Goal: Task Accomplishment & Management: Manage account settings

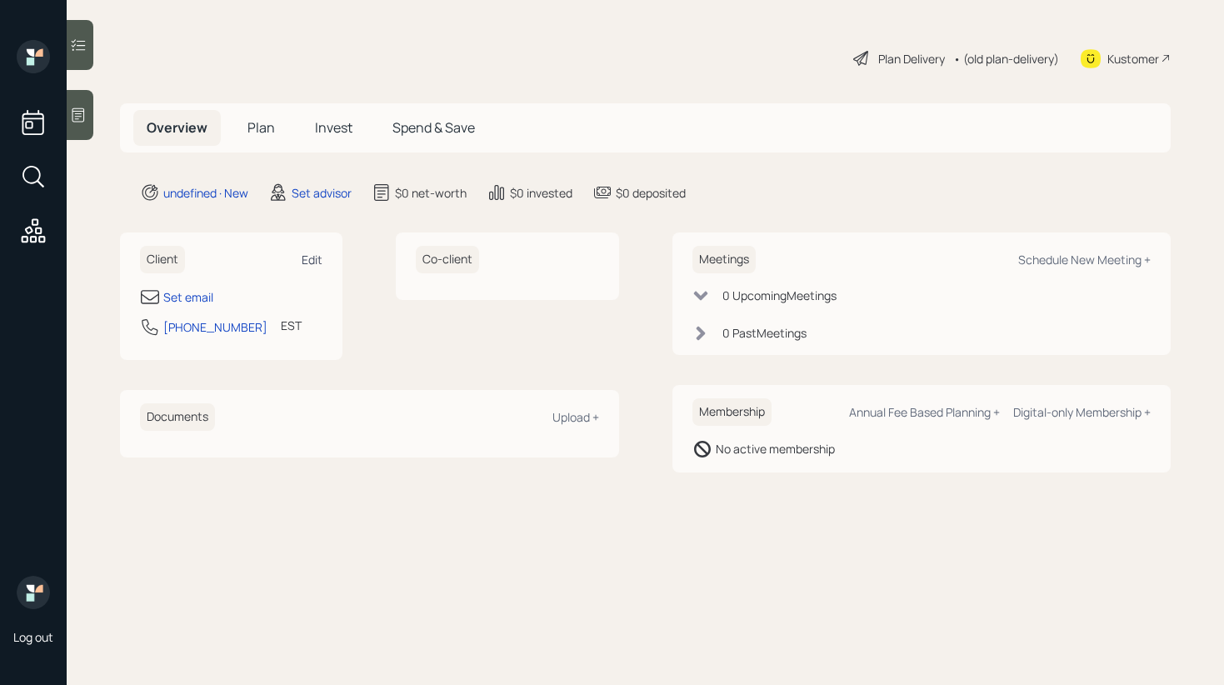
click at [318, 266] on div "Edit" at bounding box center [312, 260] width 21 height 16
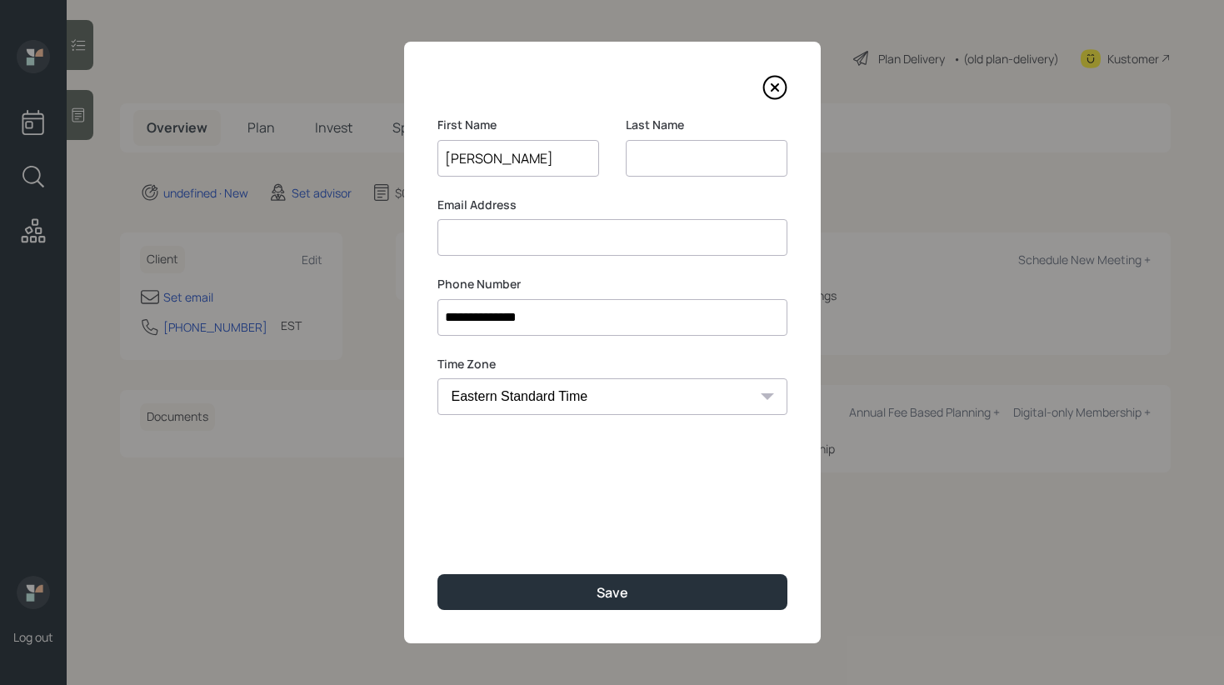
type input "Gregory"
type input "C"
click at [445, 234] on input at bounding box center [613, 237] width 350 height 37
click at [629, 219] on input at bounding box center [613, 237] width 350 height 37
click at [498, 234] on input at bounding box center [613, 237] width 350 height 37
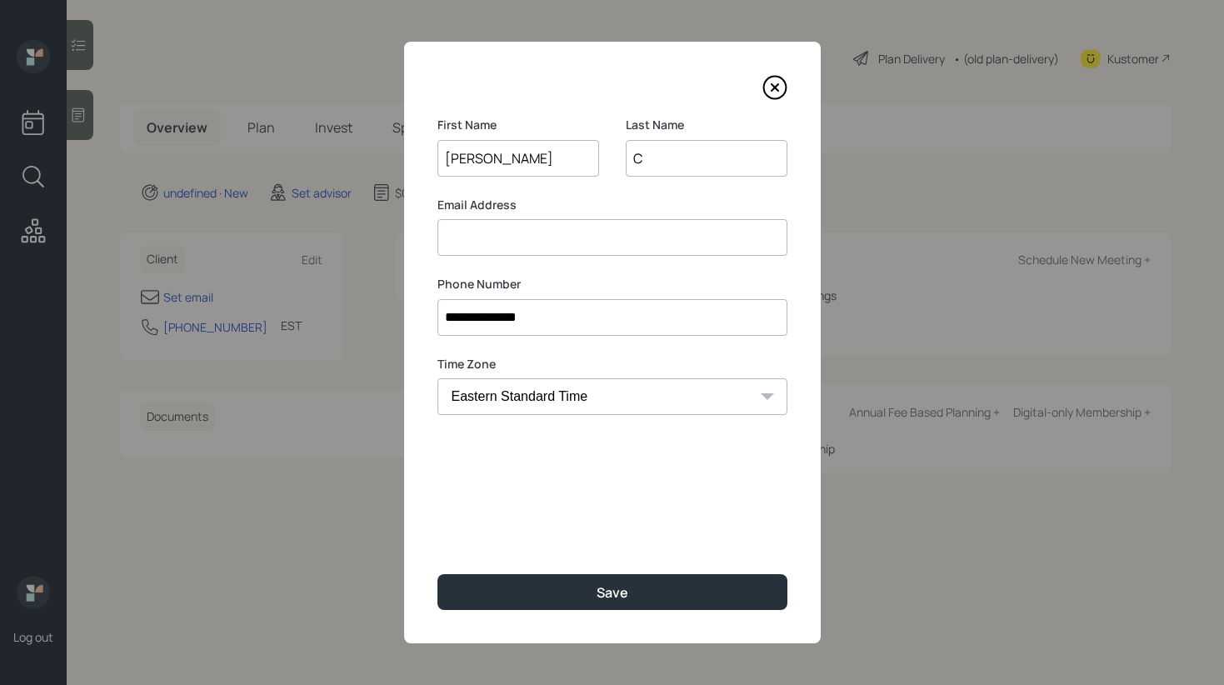
click at [730, 286] on label "Phone Number" at bounding box center [613, 284] width 350 height 17
click at [623, 240] on input at bounding box center [613, 237] width 350 height 37
click at [481, 201] on label "Email Address" at bounding box center [613, 205] width 350 height 17
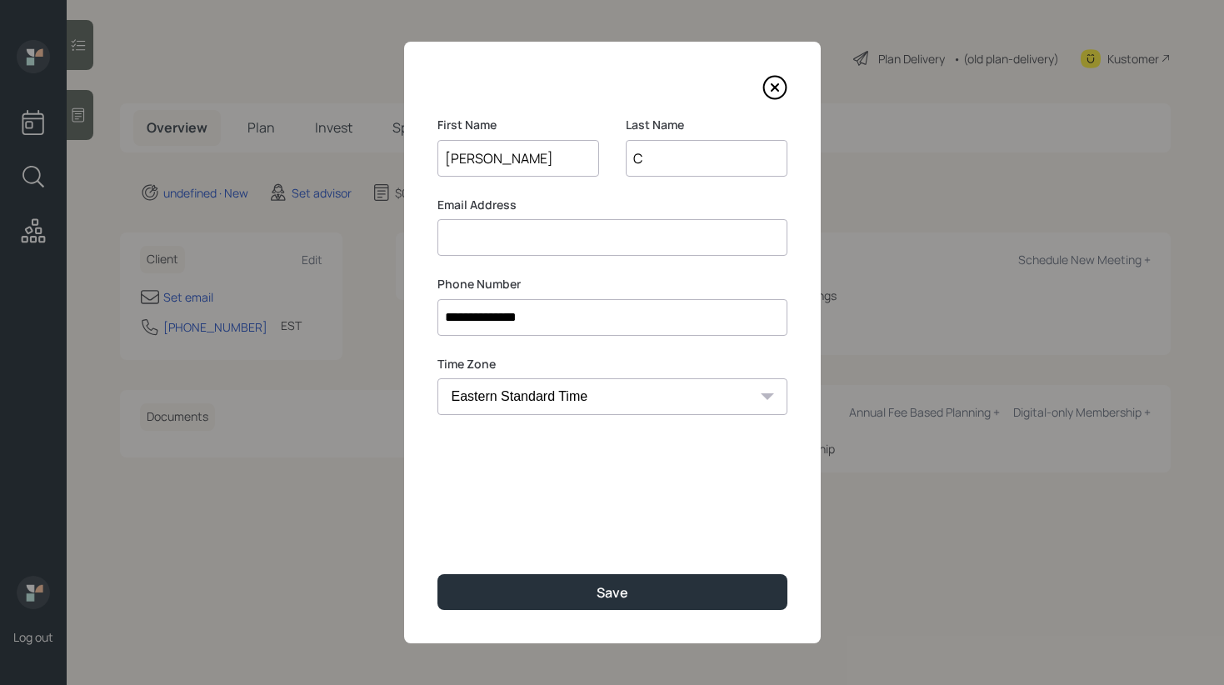
click at [483, 230] on input at bounding box center [613, 237] width 350 height 37
click at [494, 204] on label "Email Address" at bounding box center [613, 205] width 350 height 17
click at [493, 226] on input at bounding box center [613, 237] width 350 height 37
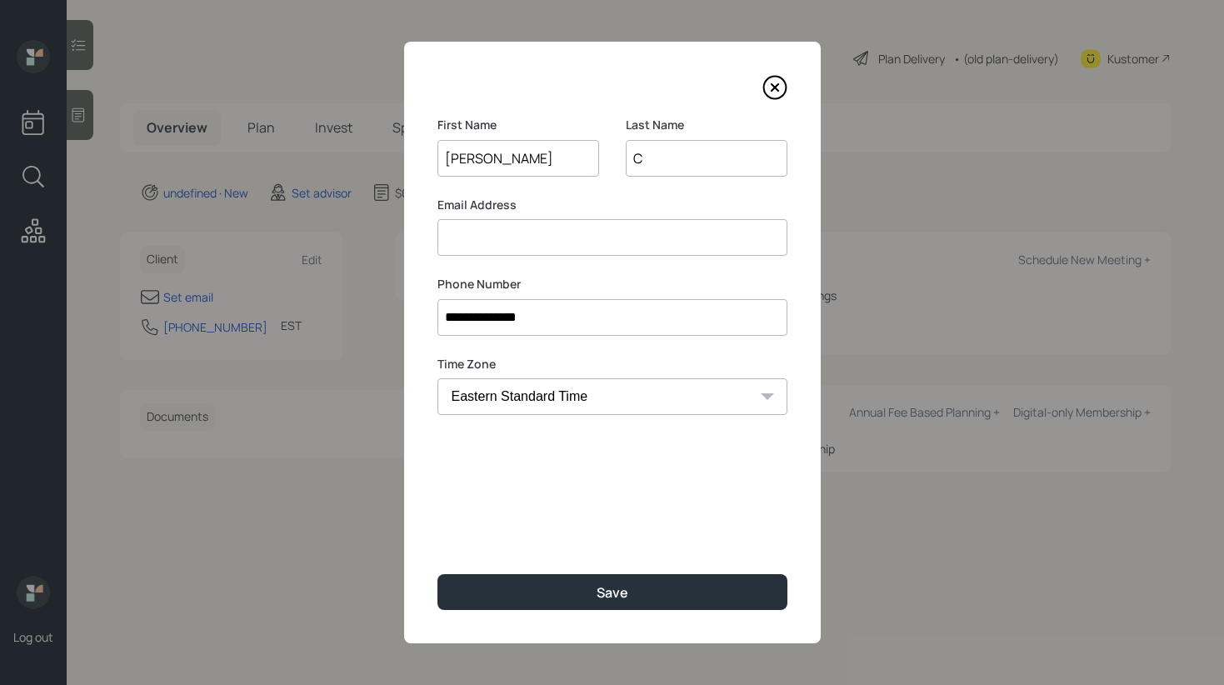
click at [488, 207] on label "Email Address" at bounding box center [613, 205] width 350 height 17
click at [483, 228] on input at bounding box center [613, 237] width 350 height 37
click at [484, 203] on label "Email Address" at bounding box center [613, 205] width 350 height 17
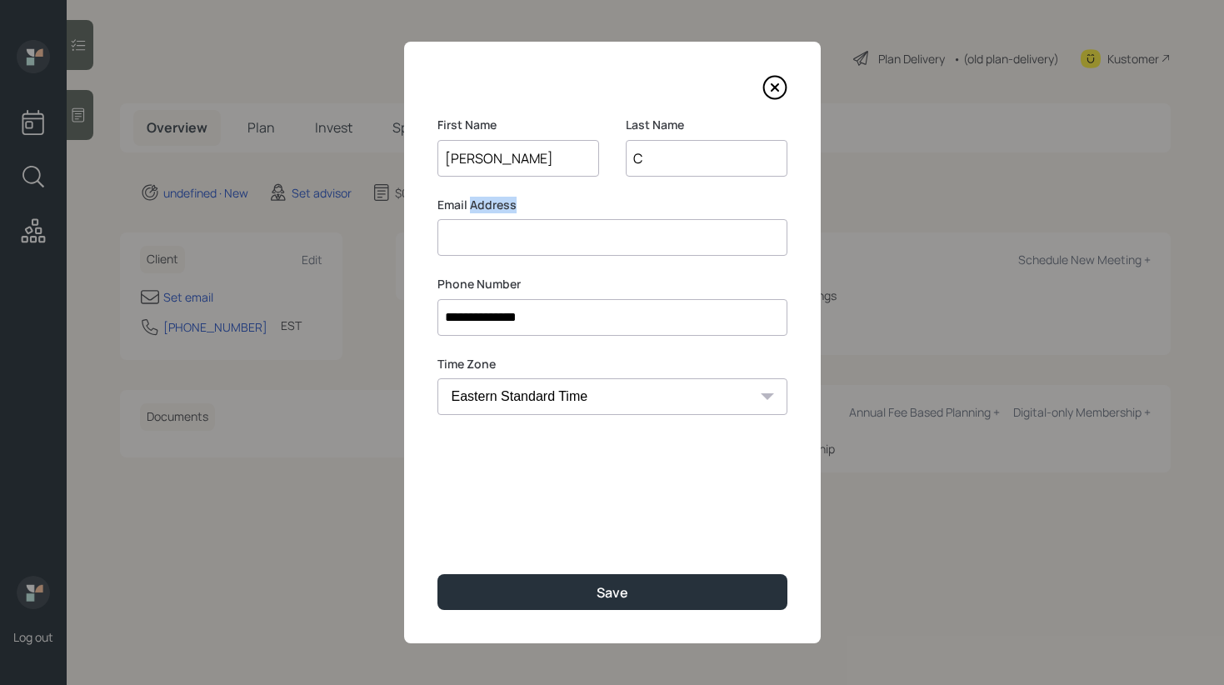
click at [484, 203] on label "Email Address" at bounding box center [613, 205] width 350 height 17
click at [511, 217] on div "Email Address" at bounding box center [613, 227] width 350 height 60
click at [488, 230] on input at bounding box center [613, 237] width 350 height 37
click at [508, 242] on input at bounding box center [613, 237] width 350 height 37
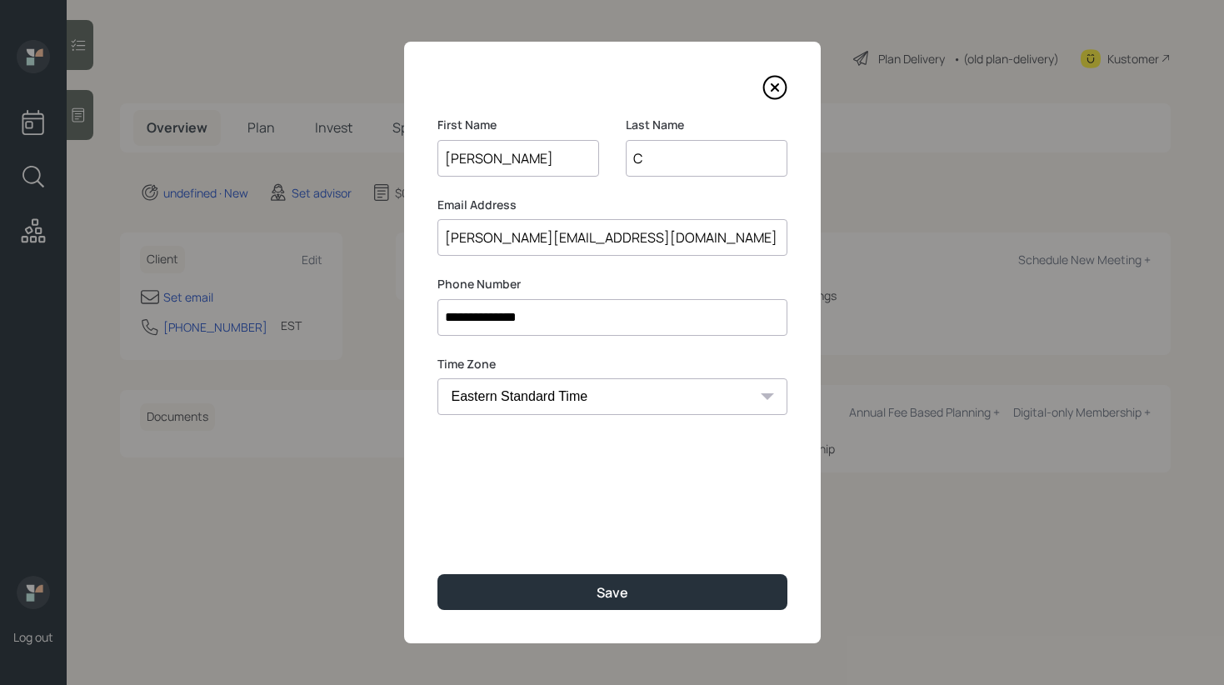
type input "gregory.kemer1@gmail.com"
click at [658, 164] on input "C" at bounding box center [707, 158] width 162 height 37
type input "K"
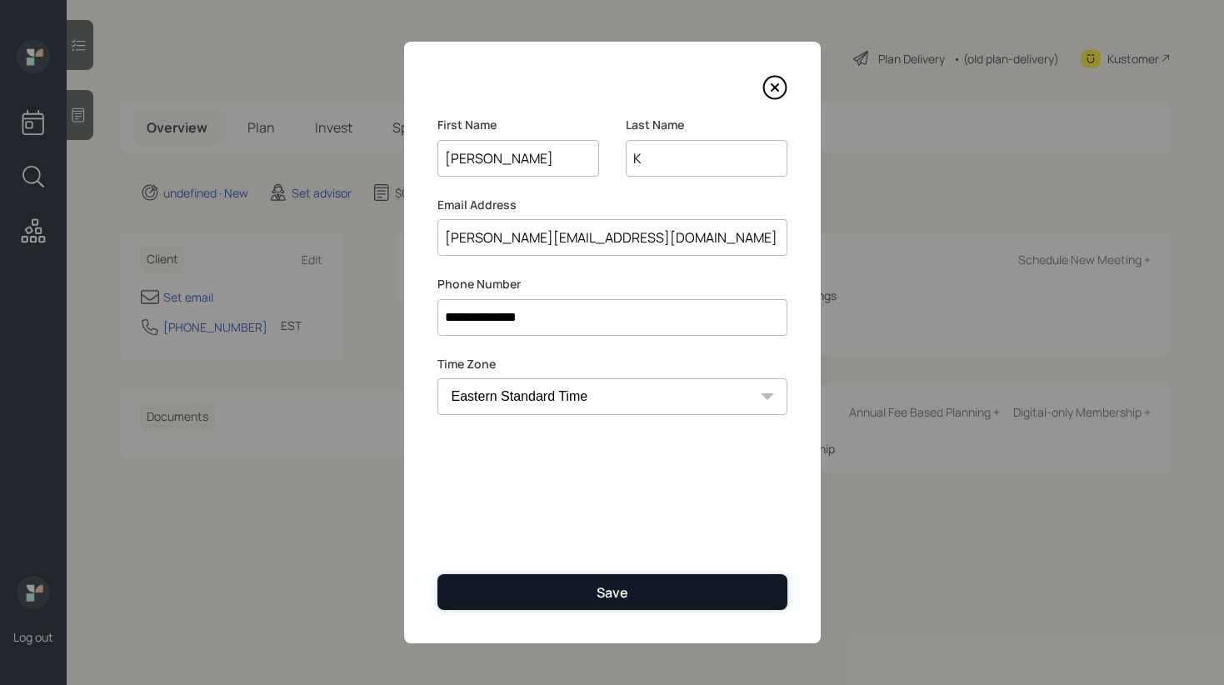
click at [562, 588] on button "Save" at bounding box center [613, 592] width 350 height 36
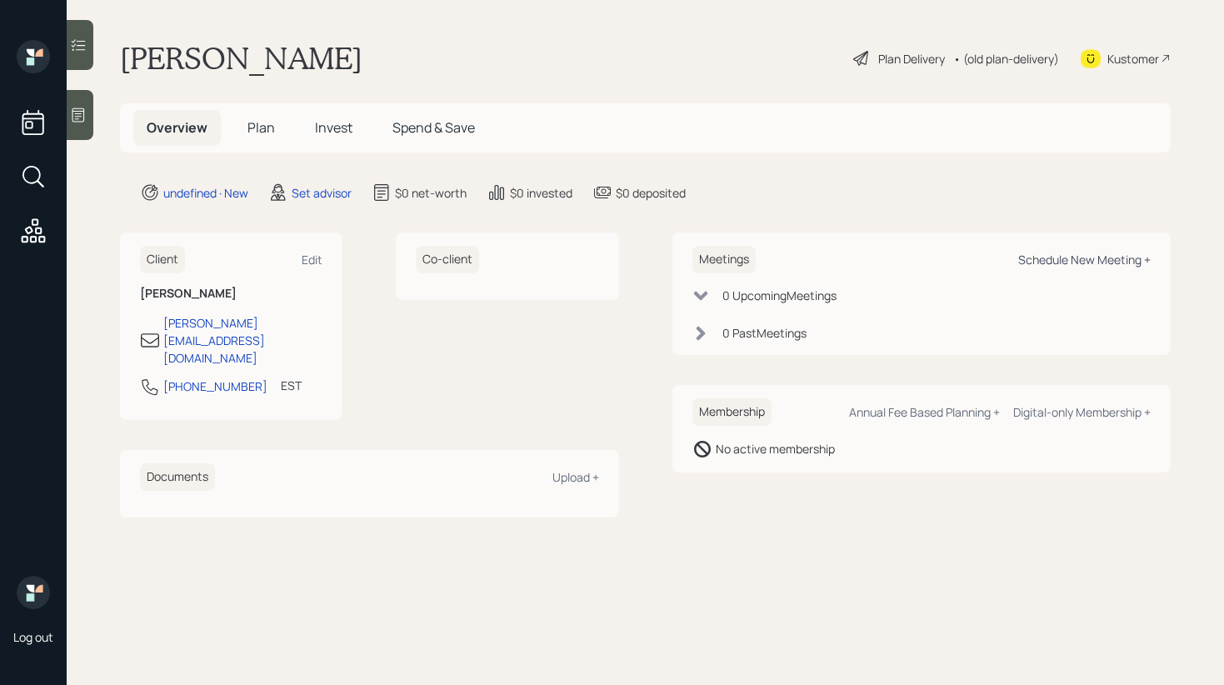
click at [1134, 263] on div "Schedule New Meeting +" at bounding box center [1084, 260] width 133 height 16
select select "round-robin"
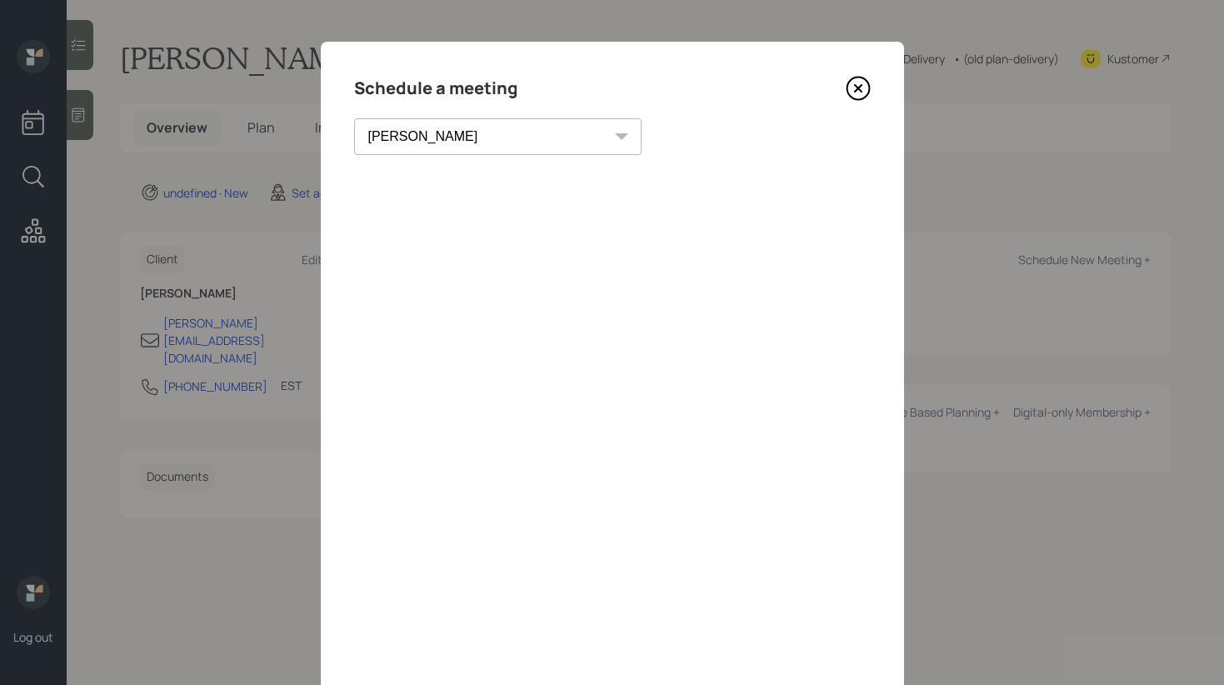
click at [862, 89] on icon at bounding box center [858, 88] width 25 height 25
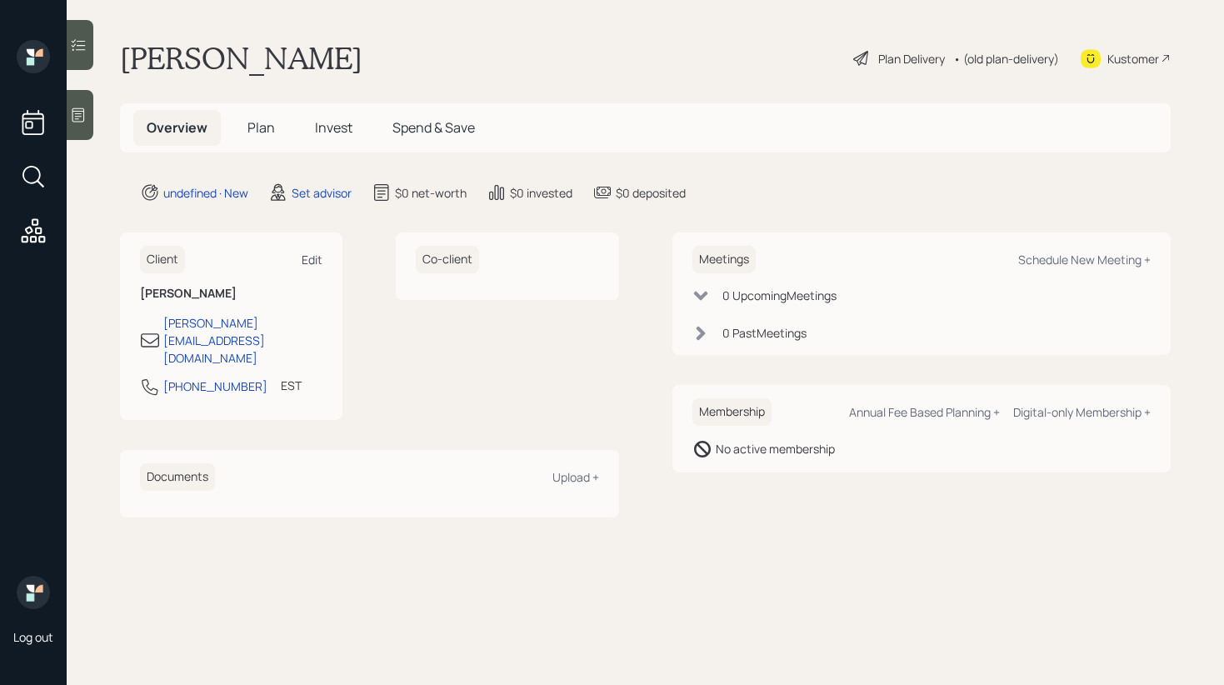
click at [305, 263] on div "Edit" at bounding box center [312, 260] width 21 height 16
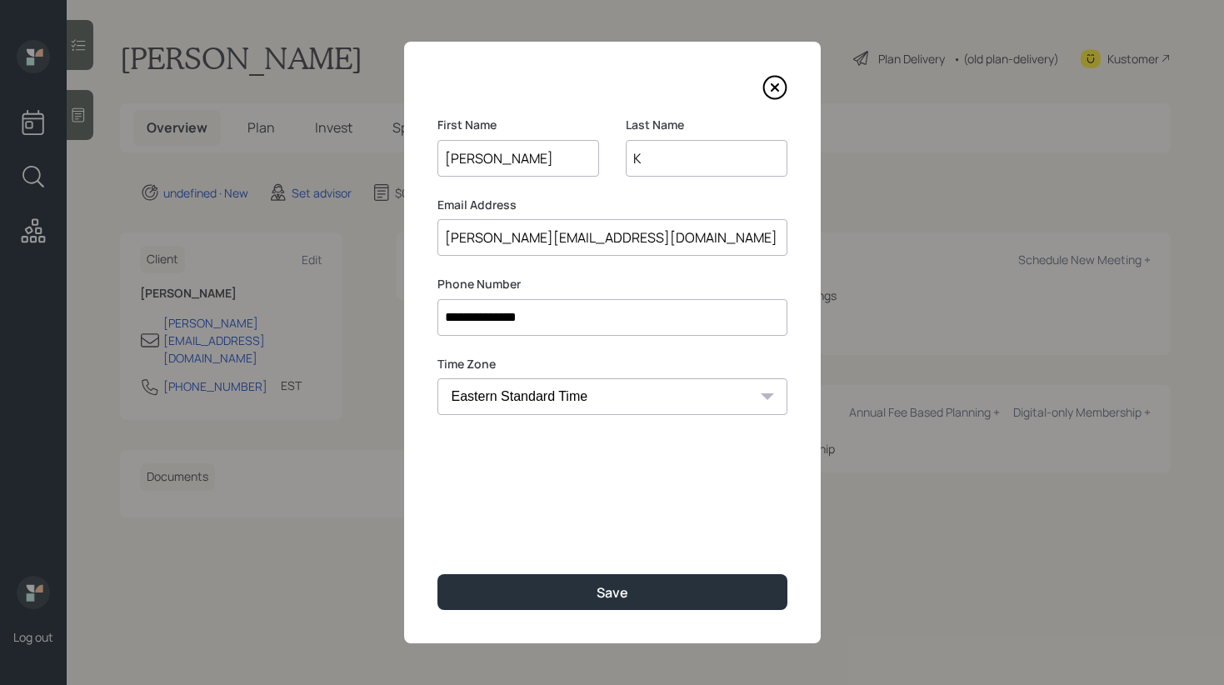
click at [518, 241] on input "gregory.kemer1@gmail.com" at bounding box center [613, 237] width 350 height 37
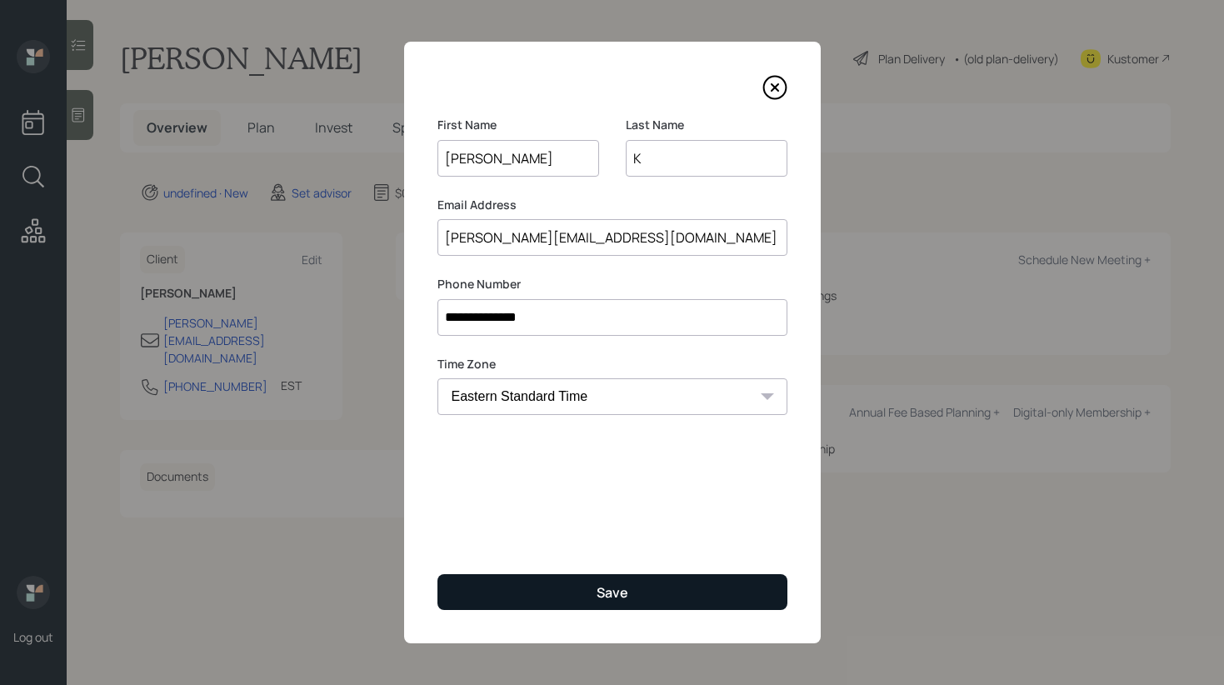
type input "gregory.kemper1@gmail.com"
click at [583, 585] on button "Save" at bounding box center [613, 592] width 350 height 36
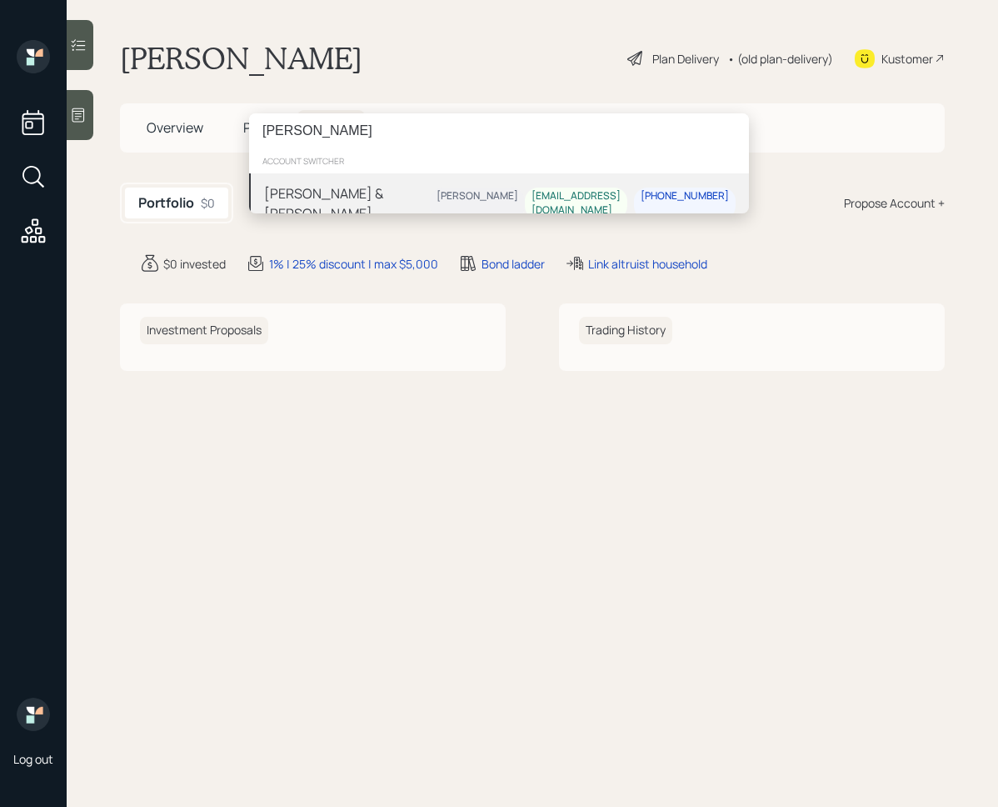
type input "[PERSON_NAME]"
click at [341, 191] on div "[PERSON_NAME] & [PERSON_NAME]" at bounding box center [347, 203] width 166 height 40
